Goal: Information Seeking & Learning: Learn about a topic

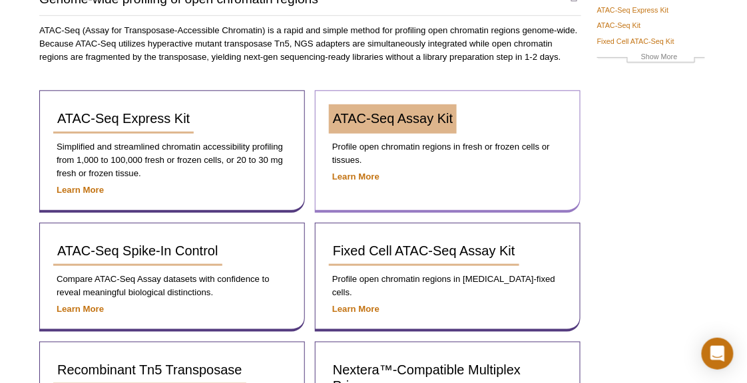
click at [443, 116] on span "ATAC-Seq Assay Kit" at bounding box center [393, 118] width 120 height 15
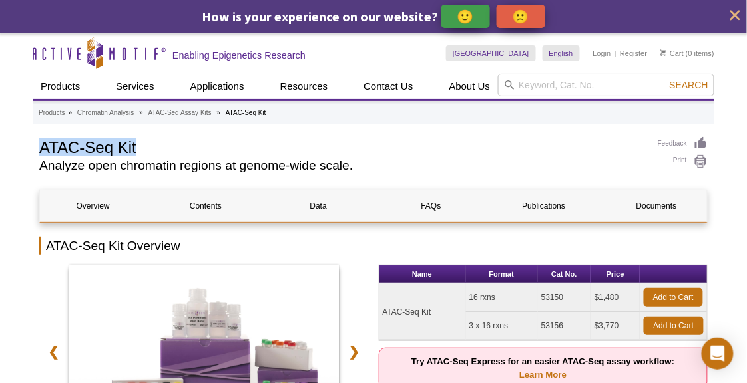
drag, startPoint x: 41, startPoint y: 143, endPoint x: 157, endPoint y: 150, distance: 116.7
click at [157, 150] on h1 "ATAC-Seq Kit" at bounding box center [341, 146] width 605 height 20
copy h1 "ATAC-Seq Kit"
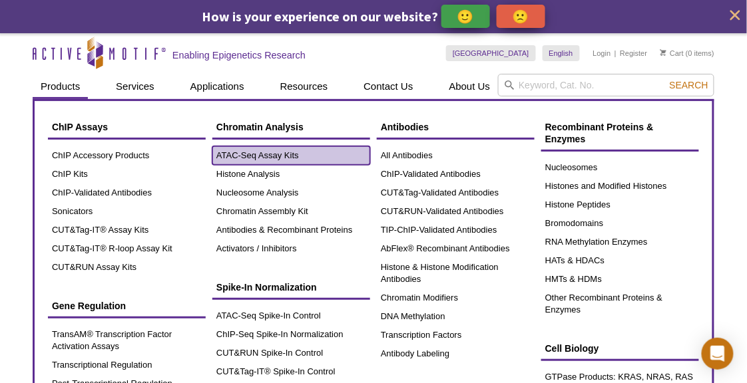
click at [295, 152] on link "ATAC-Seq Assay Kits" at bounding box center [291, 155] width 158 height 19
click at [282, 154] on link "ATAC-Seq Assay Kits" at bounding box center [291, 155] width 158 height 19
click at [229, 156] on link "ATAC-Seq Assay Kits" at bounding box center [291, 155] width 158 height 19
click at [227, 156] on link "ATAC-Seq Assay Kits" at bounding box center [291, 155] width 158 height 19
click at [268, 156] on link "ATAC-Seq Assay Kits" at bounding box center [291, 155] width 158 height 19
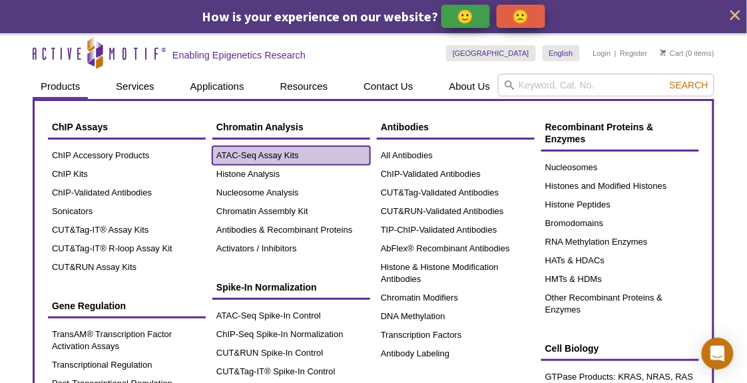
click at [273, 154] on link "ATAC-Seq Assay Kits" at bounding box center [291, 155] width 158 height 19
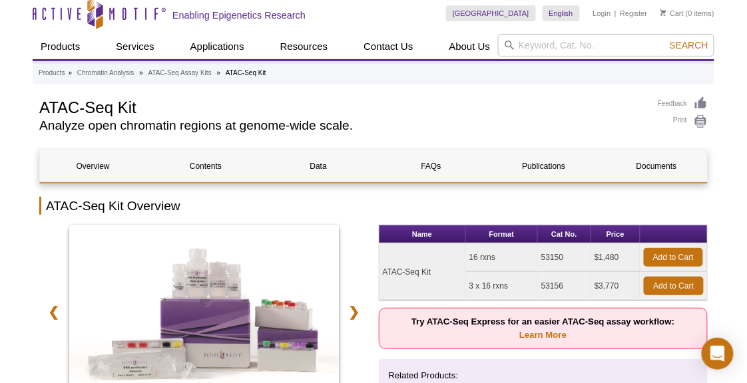
scroll to position [44, 0]
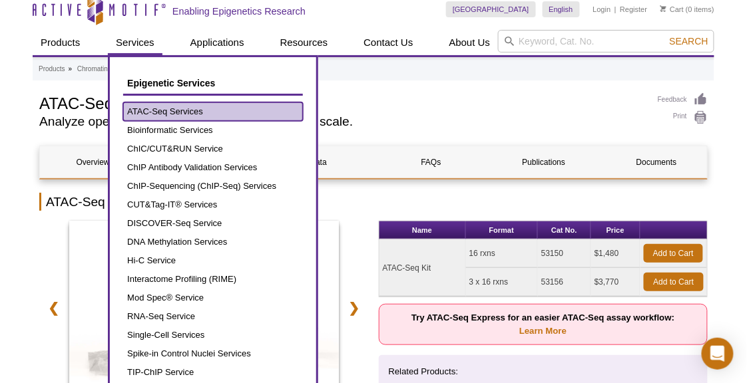
click at [169, 108] on link "ATAC-Seq Services" at bounding box center [213, 112] width 180 height 19
click at [183, 109] on link "ATAC-Seq Services" at bounding box center [213, 112] width 180 height 19
click at [200, 109] on link "ATAC-Seq Services" at bounding box center [213, 112] width 180 height 19
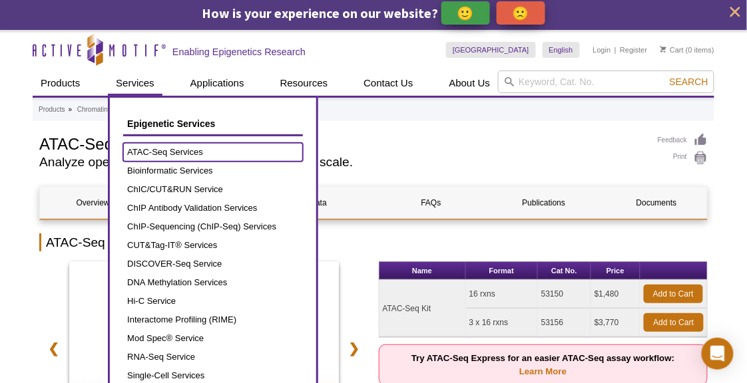
scroll to position [0, 0]
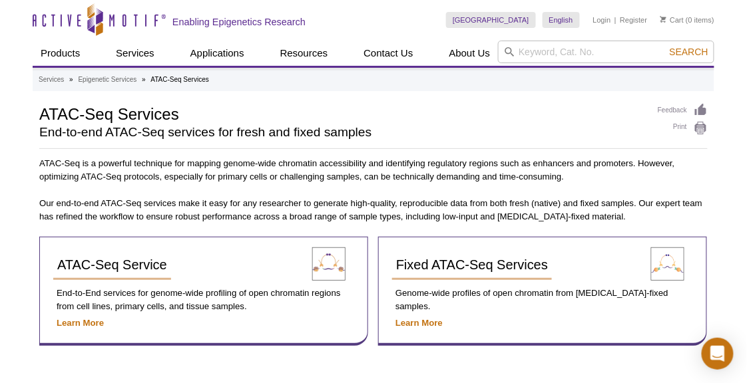
scroll to position [122, 0]
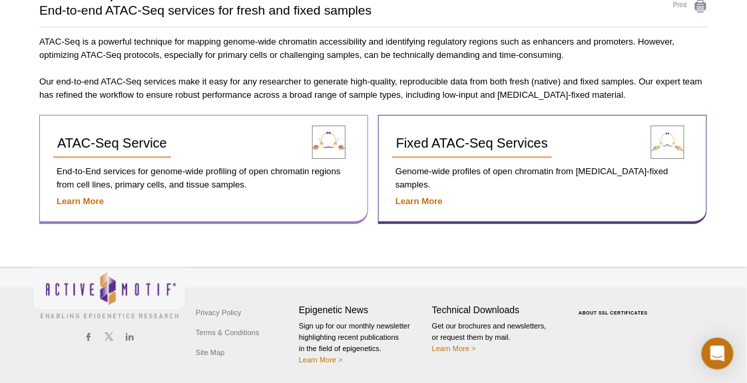
click at [203, 142] on div "ATAC-Seq Service" at bounding box center [174, 148] width 242 height 39
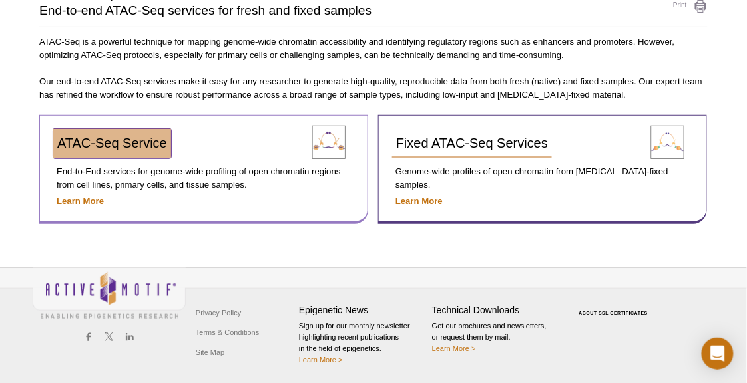
click at [138, 139] on span "ATAC-Seq Service" at bounding box center [112, 143] width 110 height 15
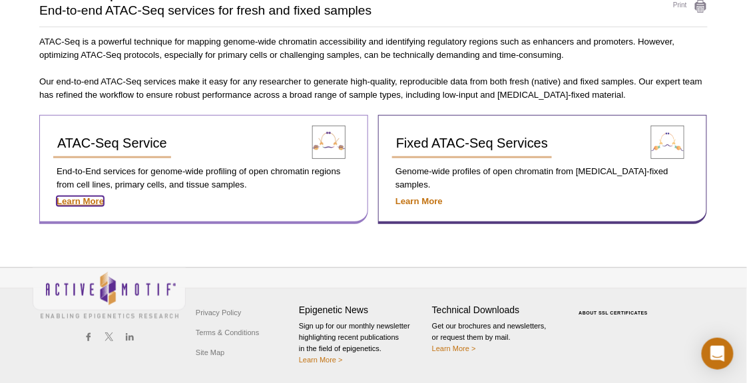
click at [88, 199] on strong "Learn More" at bounding box center [80, 201] width 47 height 10
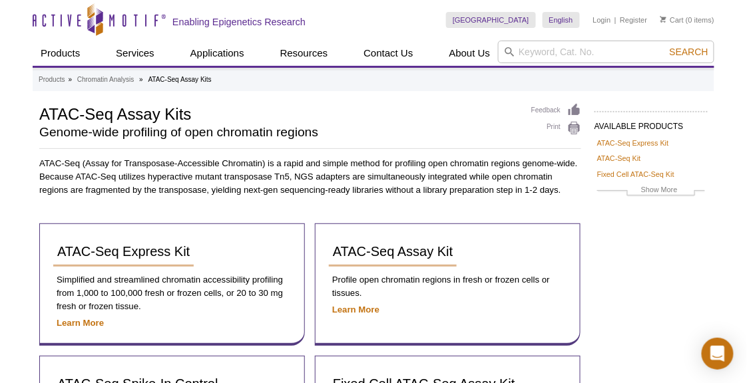
scroll to position [133, 0]
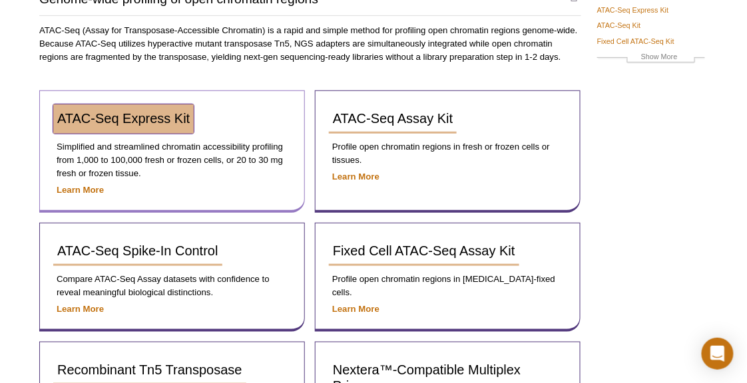
click at [140, 126] on link "ATAC-Seq Express Kit" at bounding box center [123, 119] width 140 height 29
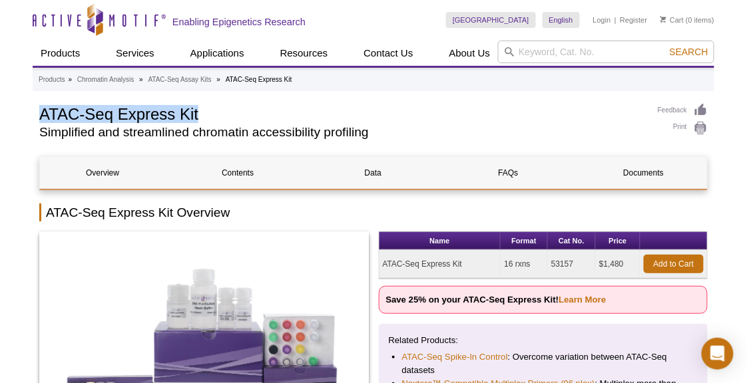
drag, startPoint x: 39, startPoint y: 116, endPoint x: 227, endPoint y: 119, distance: 188.4
copy h1 "ATAC-Seq Express Kit"
